Goal: Task Accomplishment & Management: Complete application form

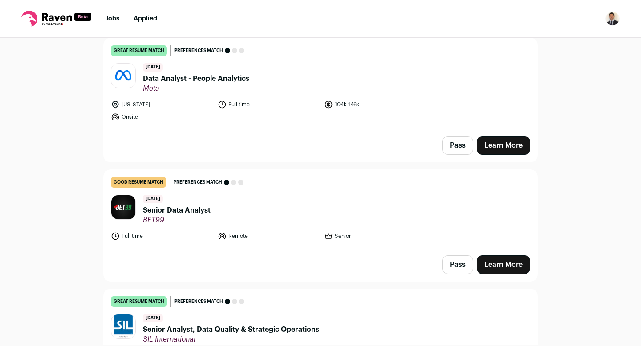
scroll to position [90, 0]
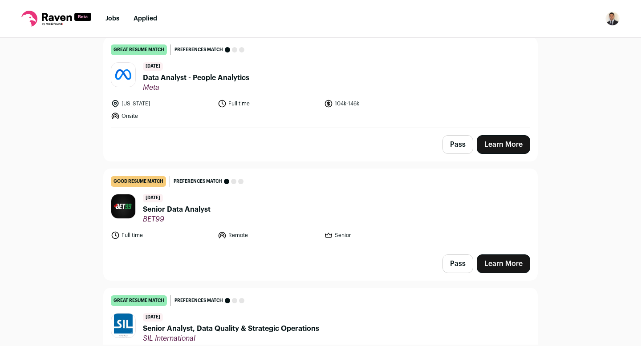
click at [461, 147] on button "Pass" at bounding box center [458, 144] width 31 height 19
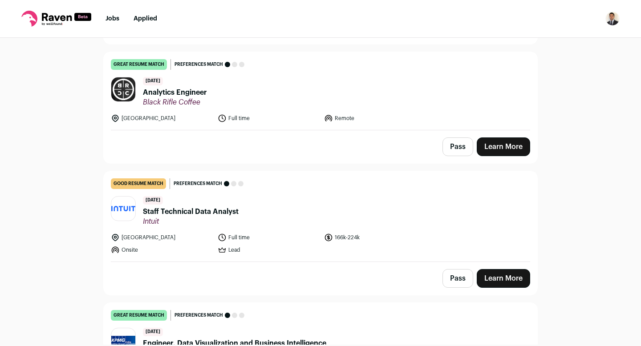
scroll to position [470, 0]
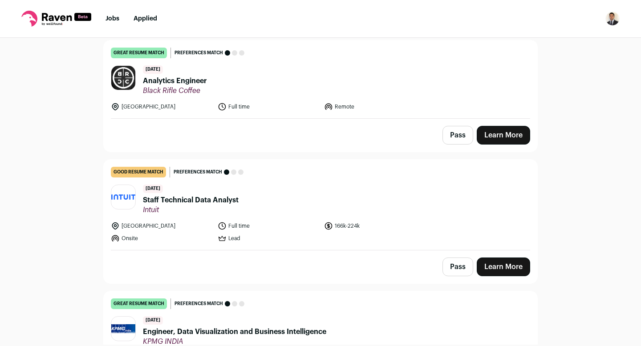
click at [462, 267] on button "Pass" at bounding box center [458, 267] width 31 height 19
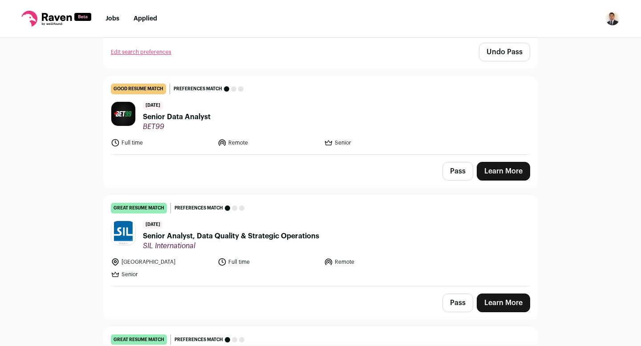
scroll to position [188, 0]
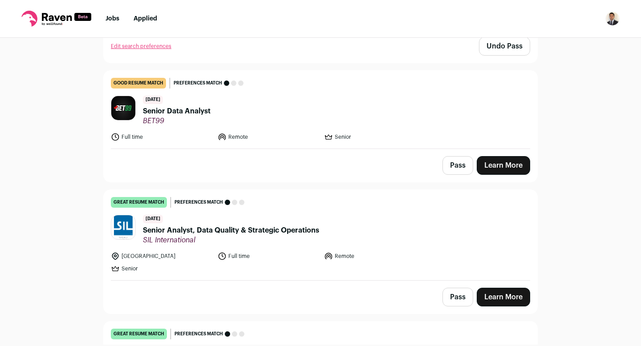
click at [506, 161] on link "Learn More" at bounding box center [503, 165] width 53 height 19
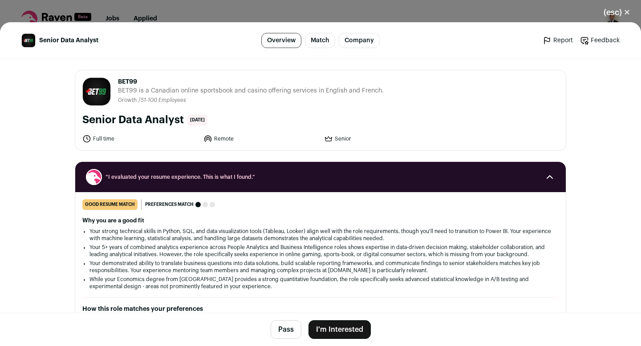
click at [355, 332] on button "I'm Interested" at bounding box center [340, 330] width 62 height 19
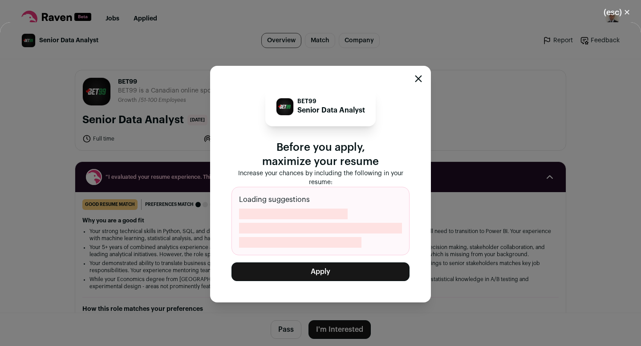
click at [342, 276] on button "Apply" at bounding box center [321, 272] width 178 height 19
